Goal: Transaction & Acquisition: Subscribe to service/newsletter

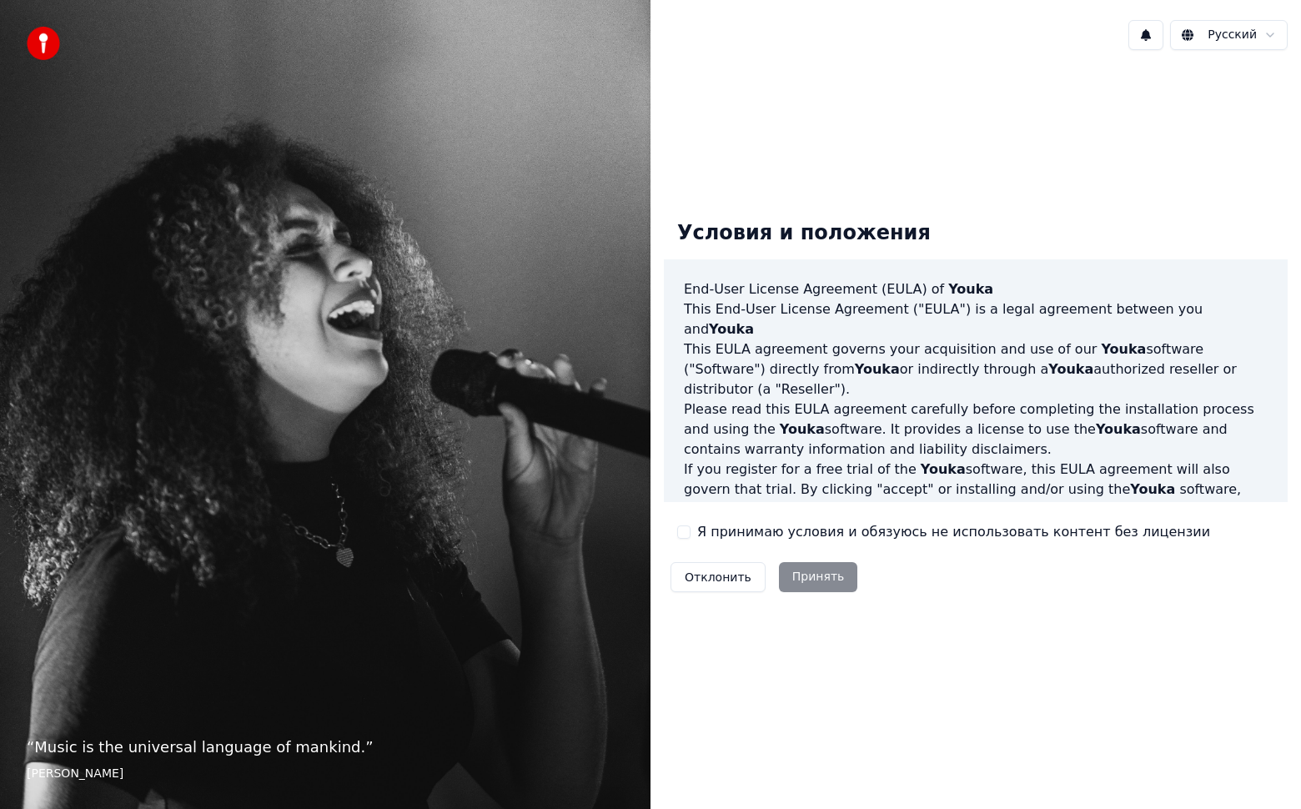
click at [686, 535] on button "Я принимаю условия и обязуюсь не использовать контент без лицензии" at bounding box center [683, 531] width 13 height 13
click at [812, 578] on button "Принять" at bounding box center [818, 577] width 79 height 30
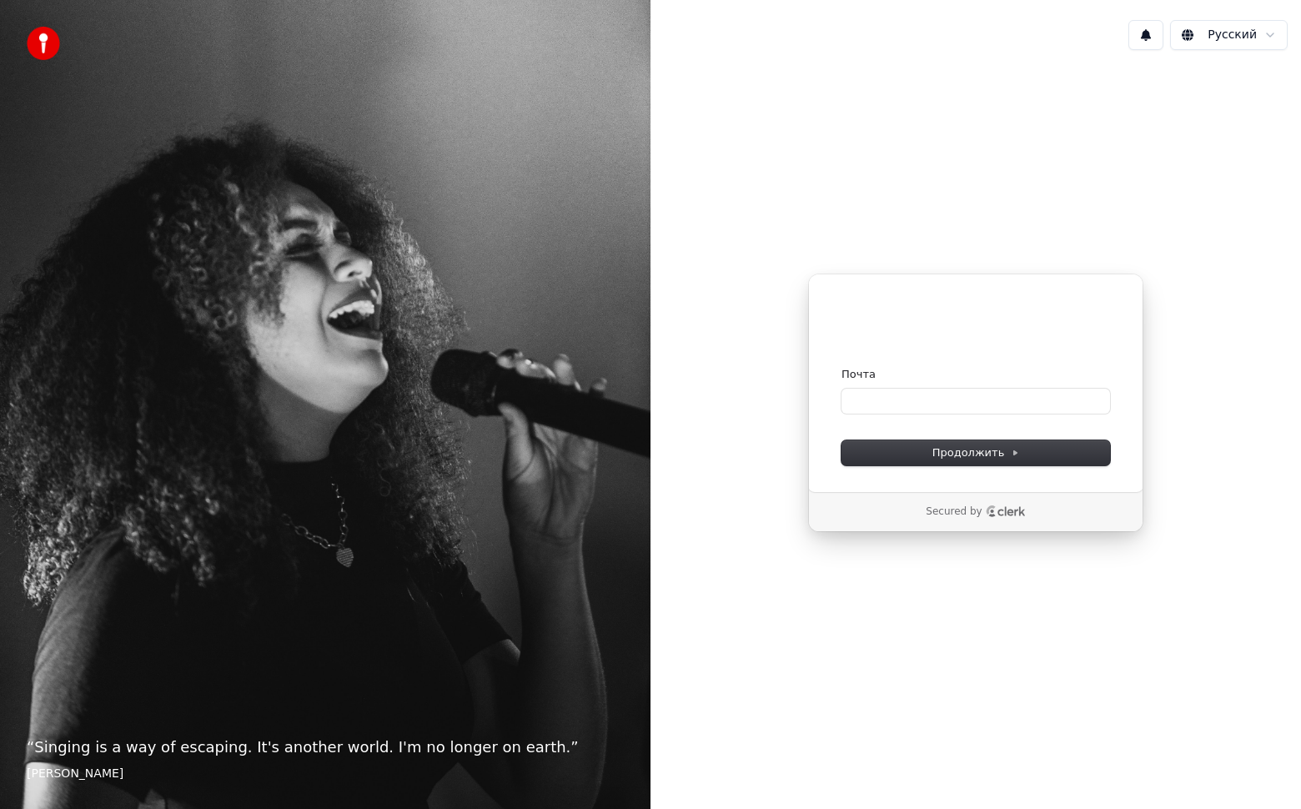
click at [872, 385] on div "Почта" at bounding box center [975, 390] width 269 height 47
click at [872, 409] on input "Почта" at bounding box center [975, 401] width 269 height 25
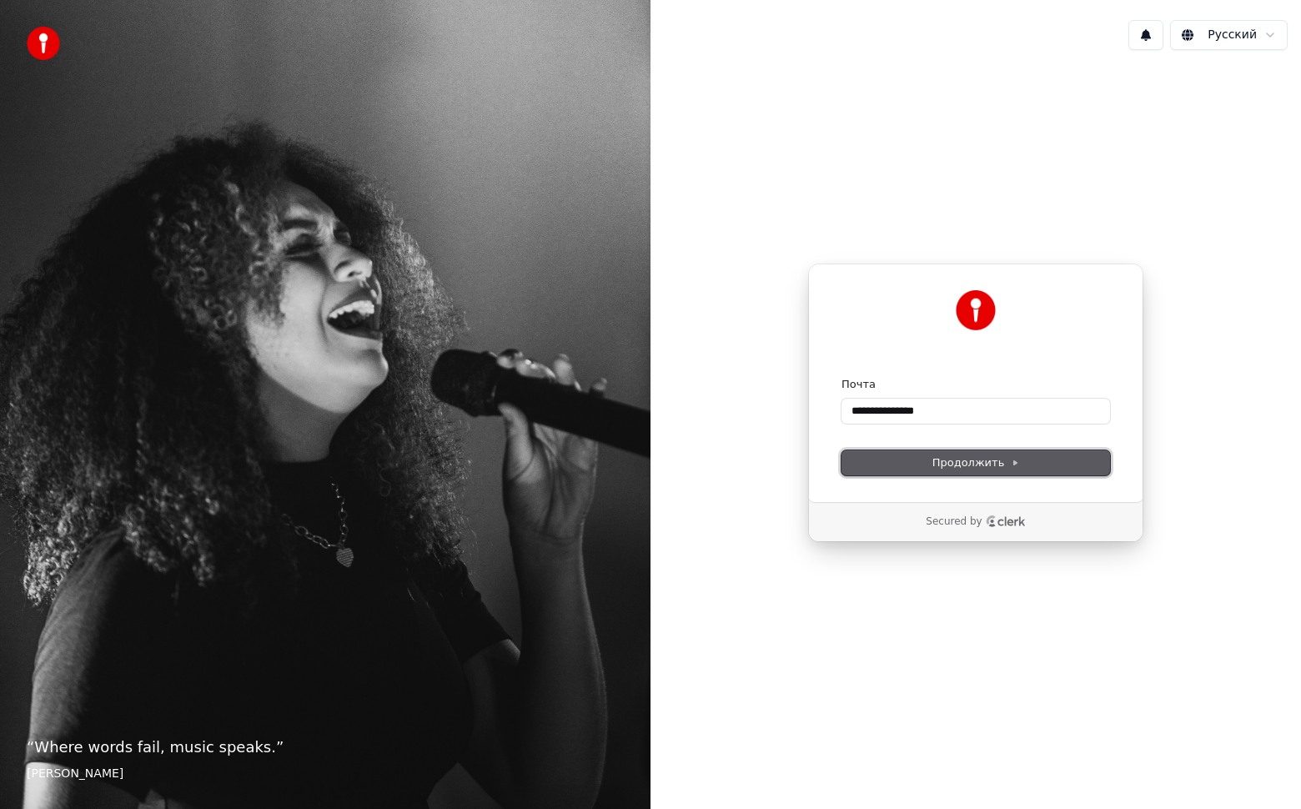
click at [993, 464] on span "Продолжить" at bounding box center [976, 462] width 88 height 15
type input "**********"
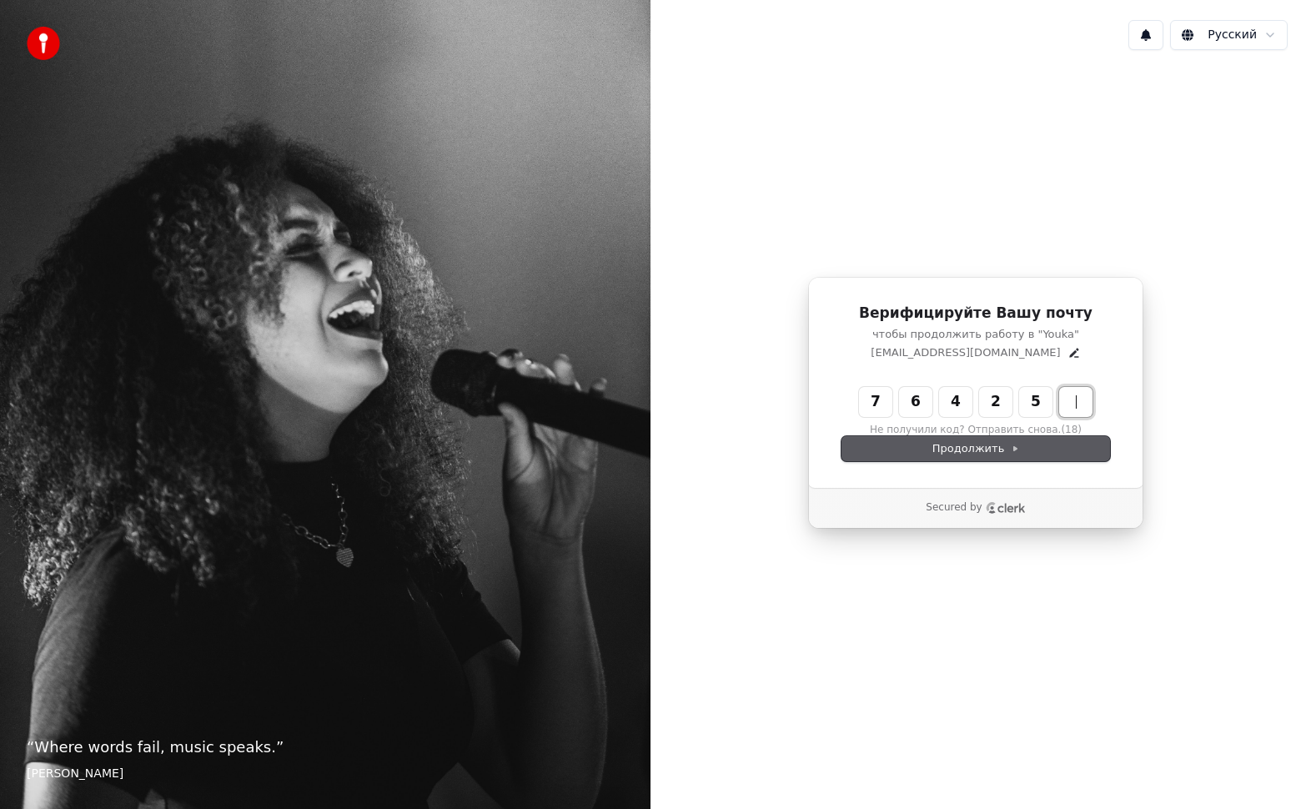
type input "******"
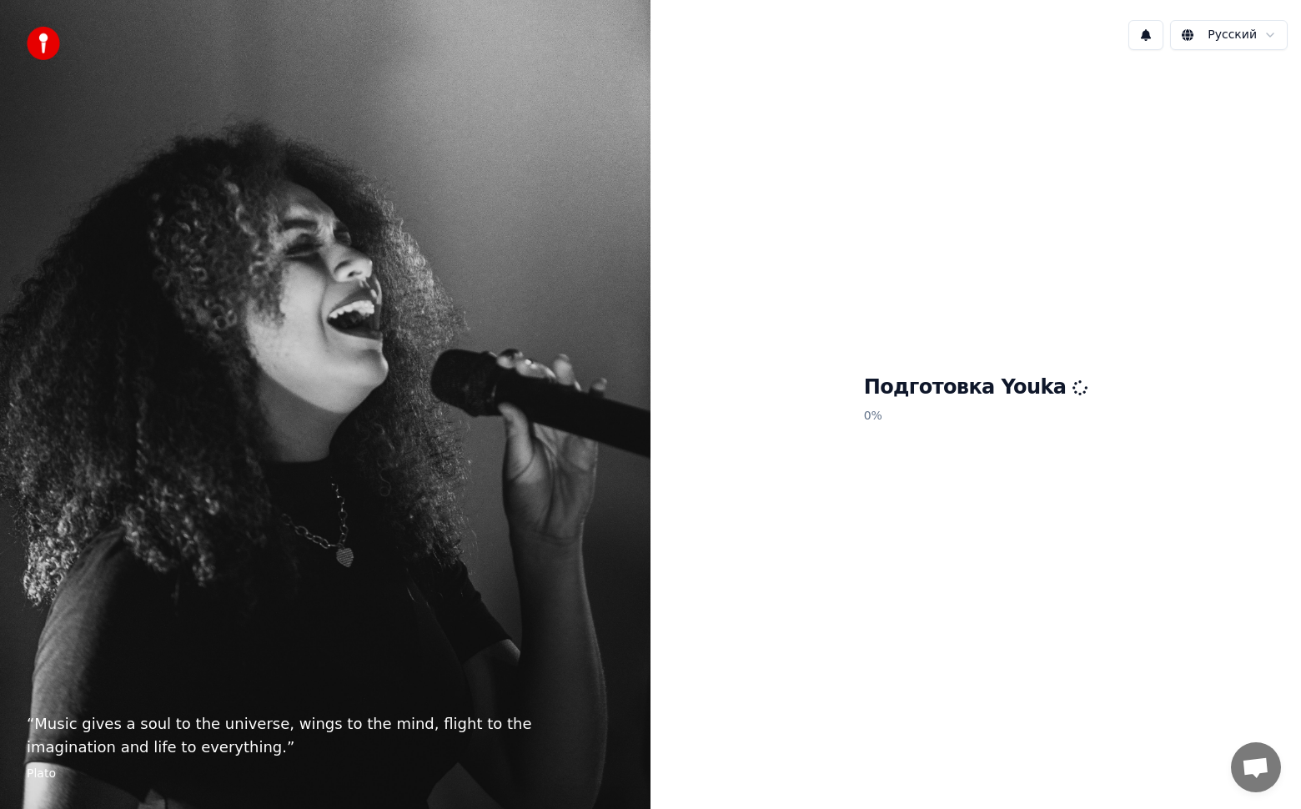
click at [1258, 768] on span "Открытый чат" at bounding box center [1256, 768] width 28 height 23
click at [43, 40] on img at bounding box center [43, 43] width 33 height 33
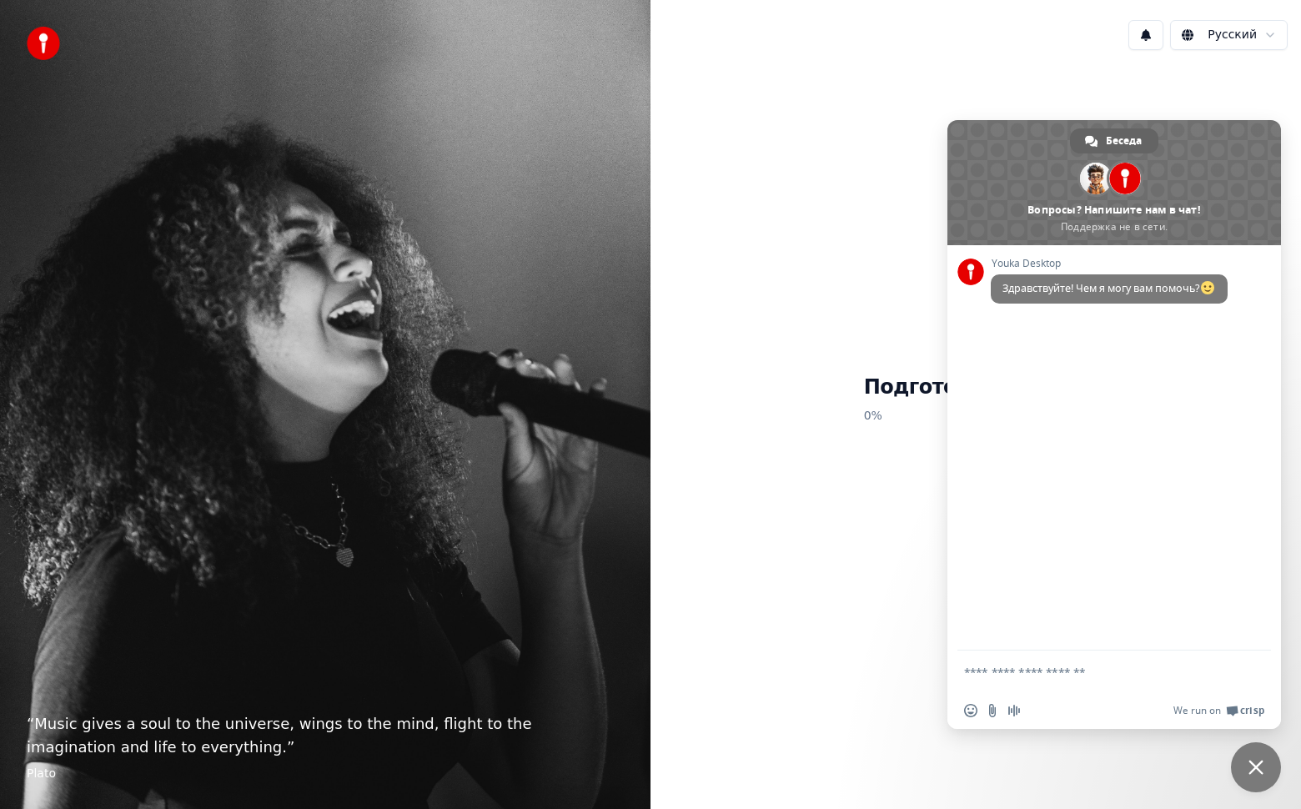
click at [1264, 759] on span "Закрыть чат" at bounding box center [1256, 767] width 50 height 50
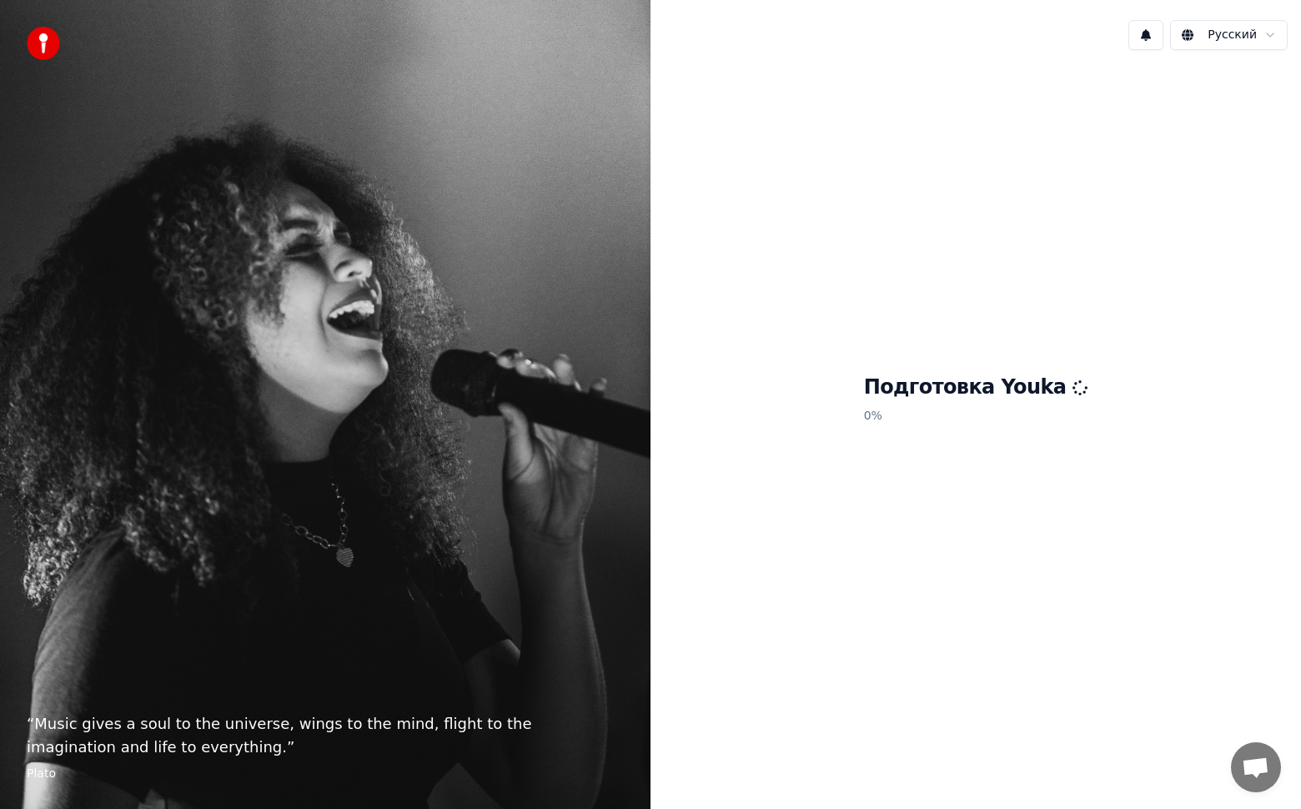
click at [1151, 39] on button at bounding box center [1145, 35] width 35 height 30
